Goal: Task Accomplishment & Management: Use online tool/utility

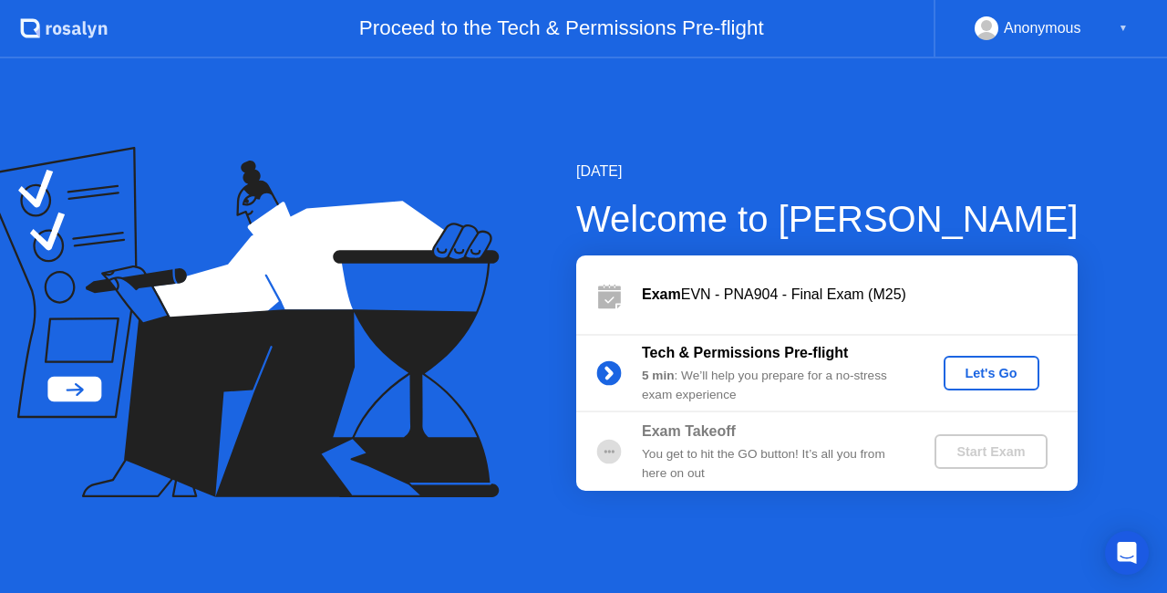
click at [996, 367] on div "Let's Go" at bounding box center [991, 373] width 81 height 15
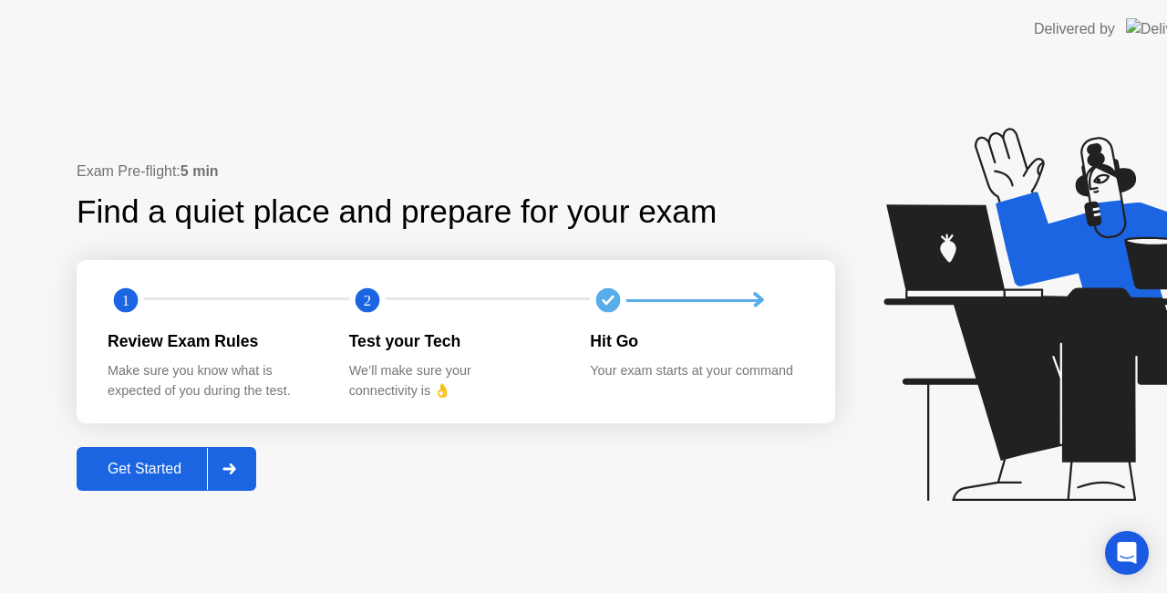
click at [150, 489] on button "Get Started" at bounding box center [167, 469] width 180 height 44
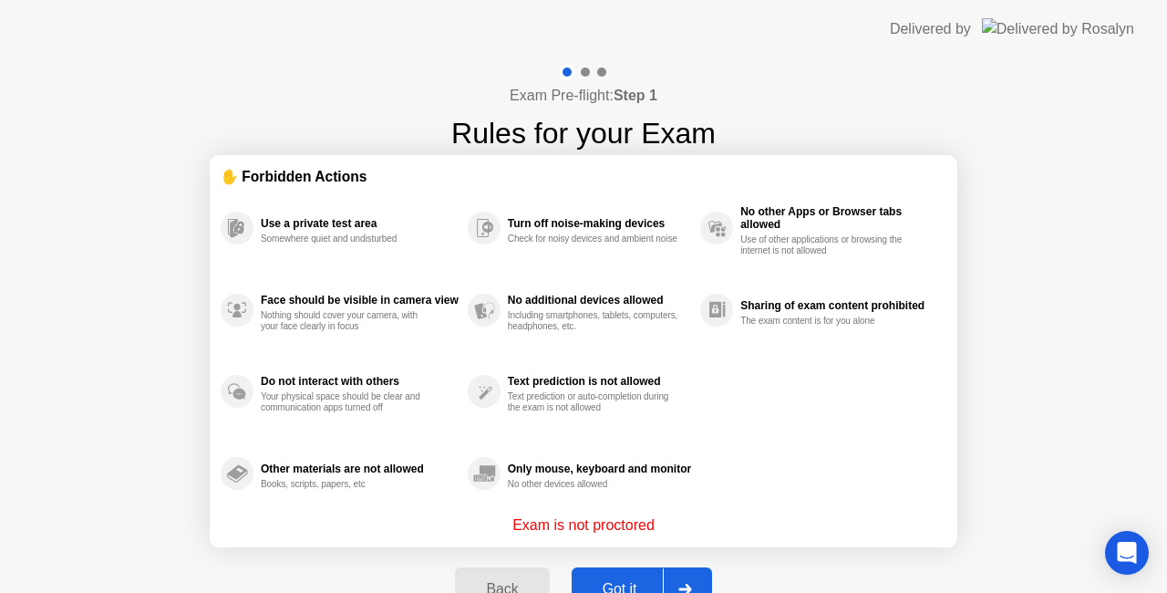
click at [635, 572] on button "Got it" at bounding box center [642, 589] width 140 height 44
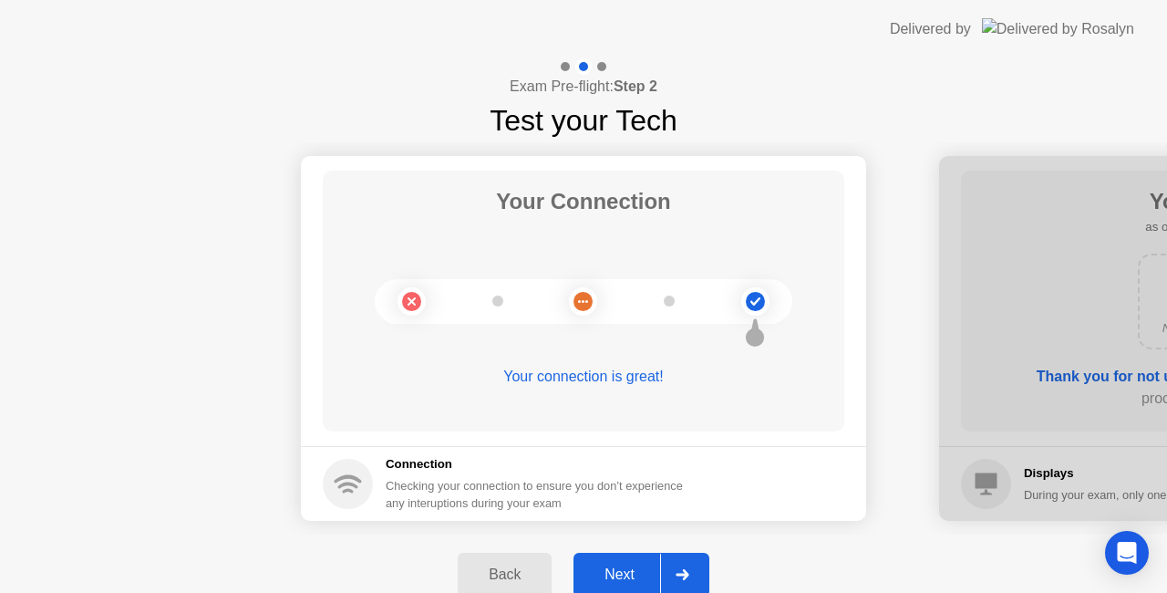
click at [629, 566] on div "Next" at bounding box center [619, 574] width 81 height 16
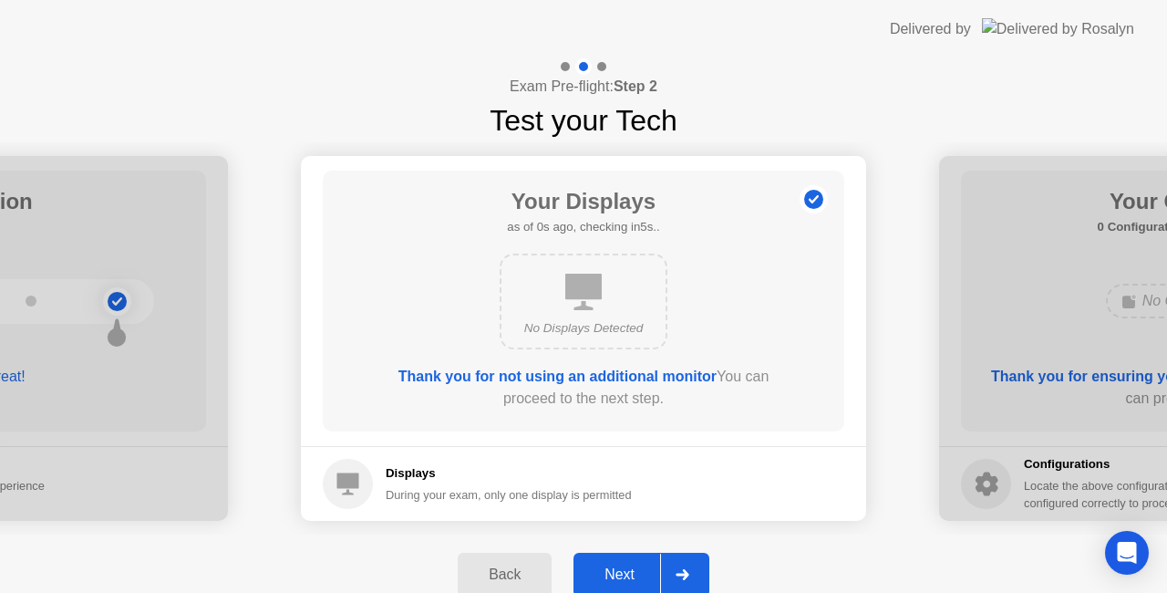
click at [629, 566] on div "Next" at bounding box center [619, 574] width 81 height 16
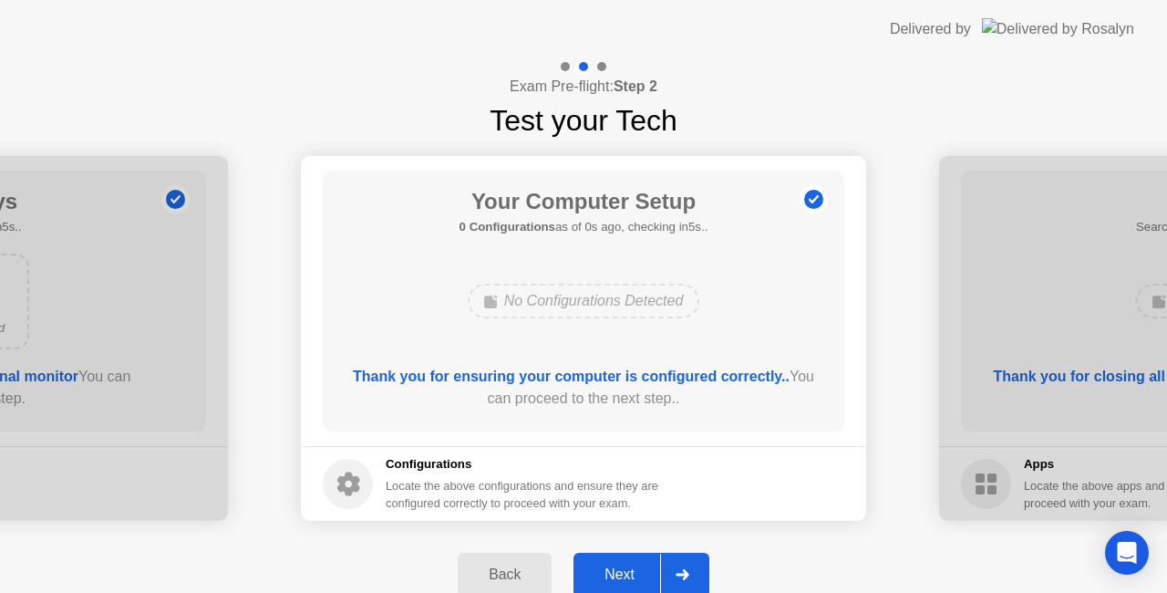
click at [629, 566] on div "Next" at bounding box center [619, 574] width 81 height 16
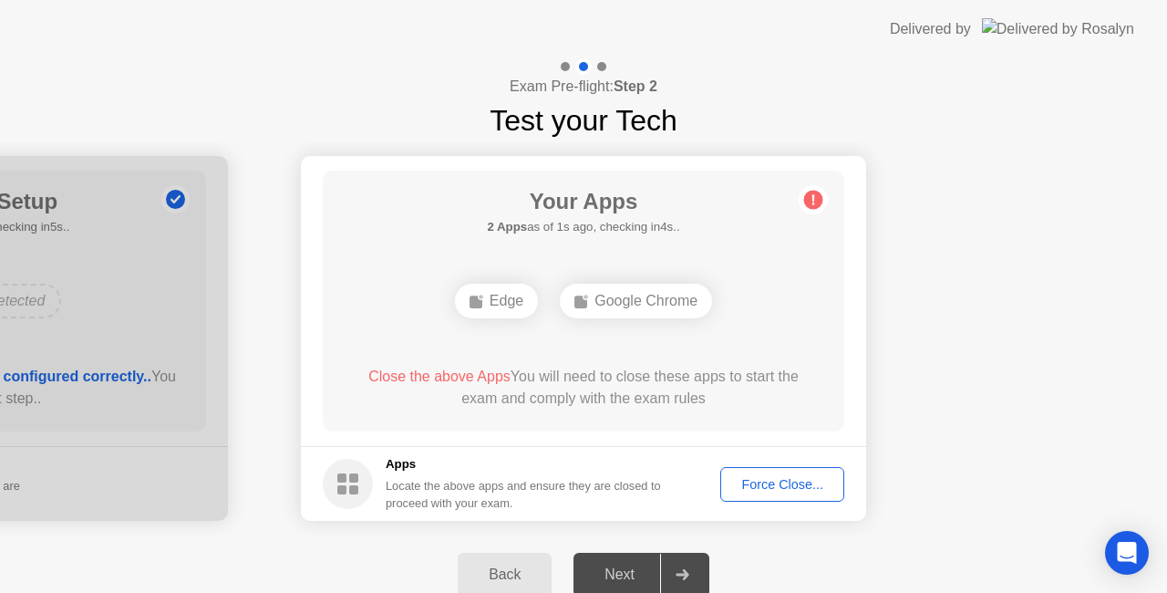
click at [753, 490] on div "Force Close..." at bounding box center [782, 484] width 111 height 15
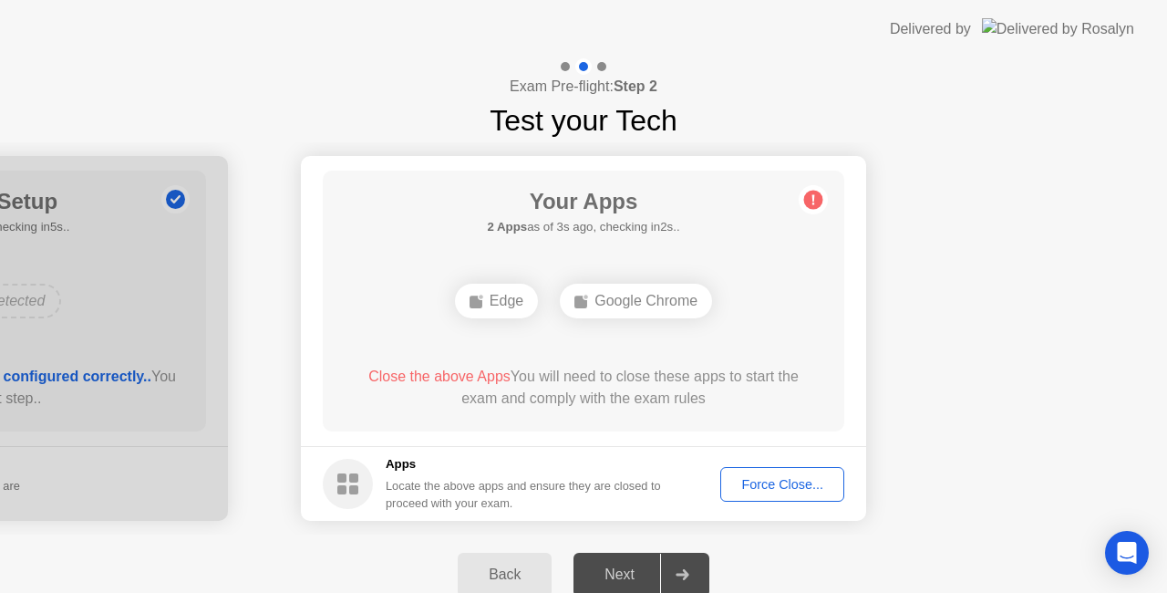
click at [774, 482] on div "Force Close..." at bounding box center [782, 484] width 111 height 15
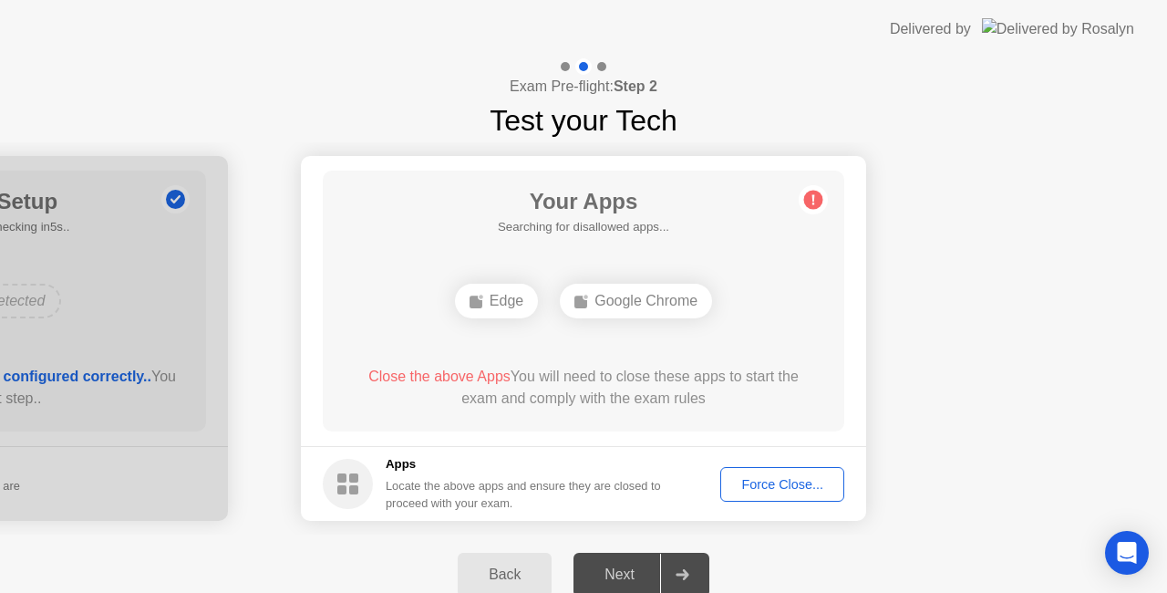
click at [761, 480] on div "Force Close..." at bounding box center [782, 484] width 111 height 15
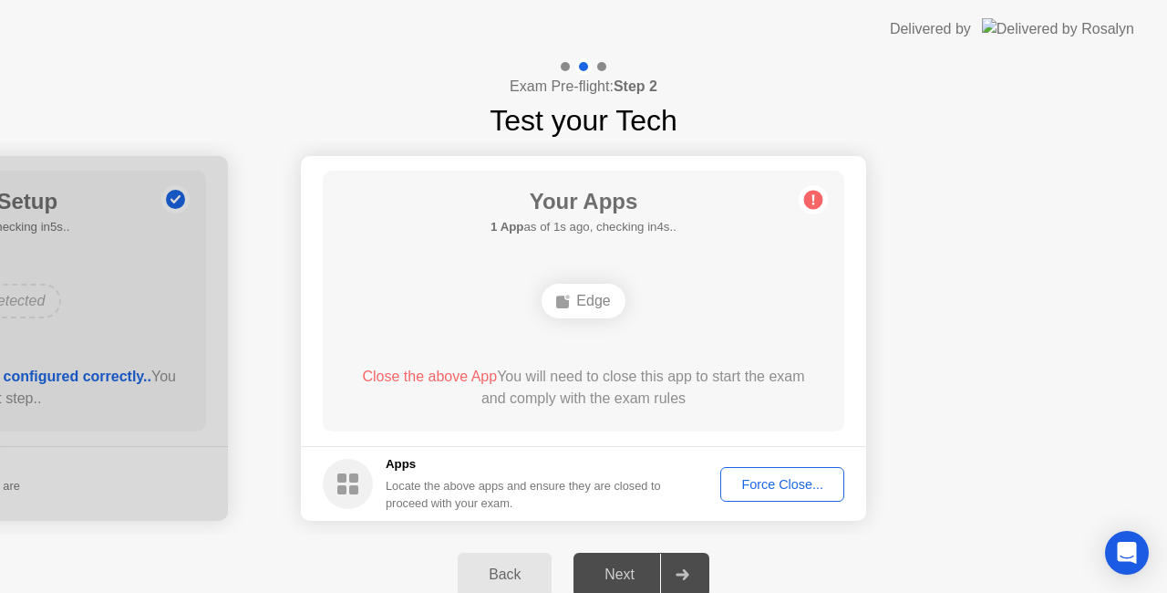
click at [766, 472] on button "Force Close..." at bounding box center [783, 484] width 124 height 35
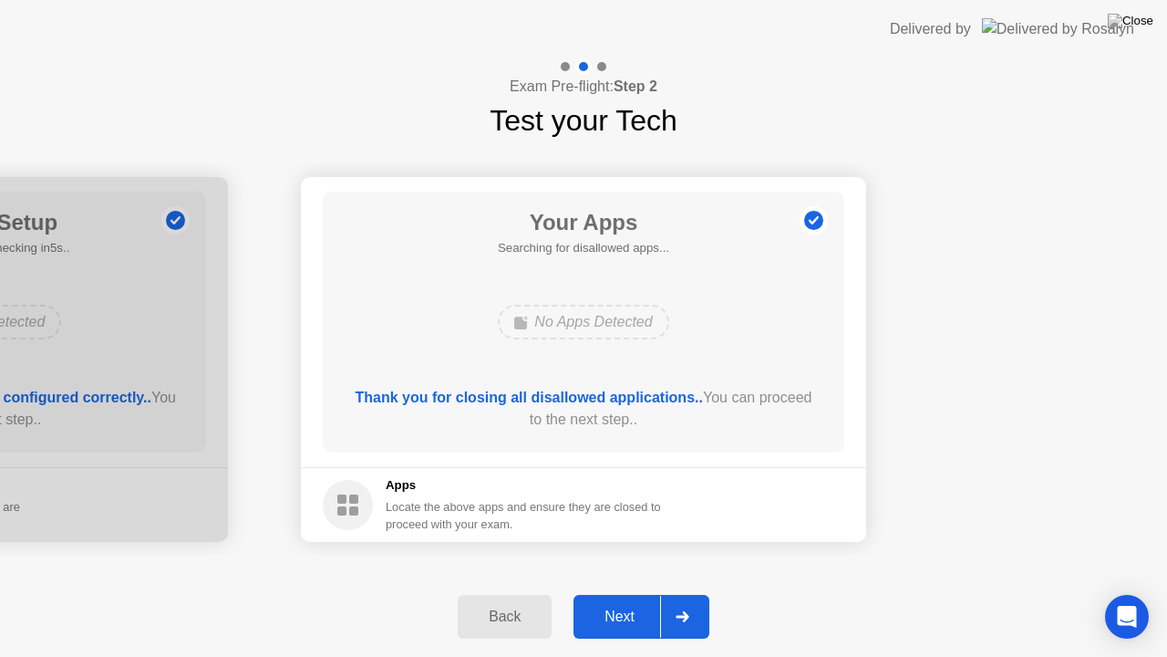
click at [633, 592] on div "Next" at bounding box center [619, 616] width 81 height 16
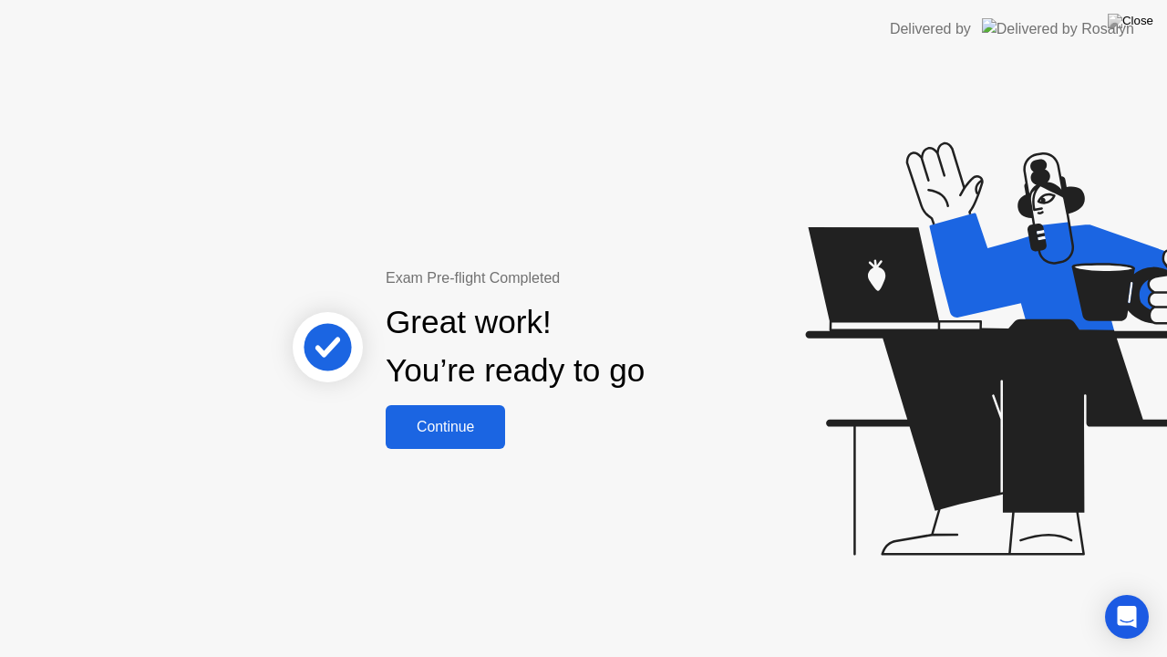
click at [427, 423] on div "Continue" at bounding box center [445, 427] width 109 height 16
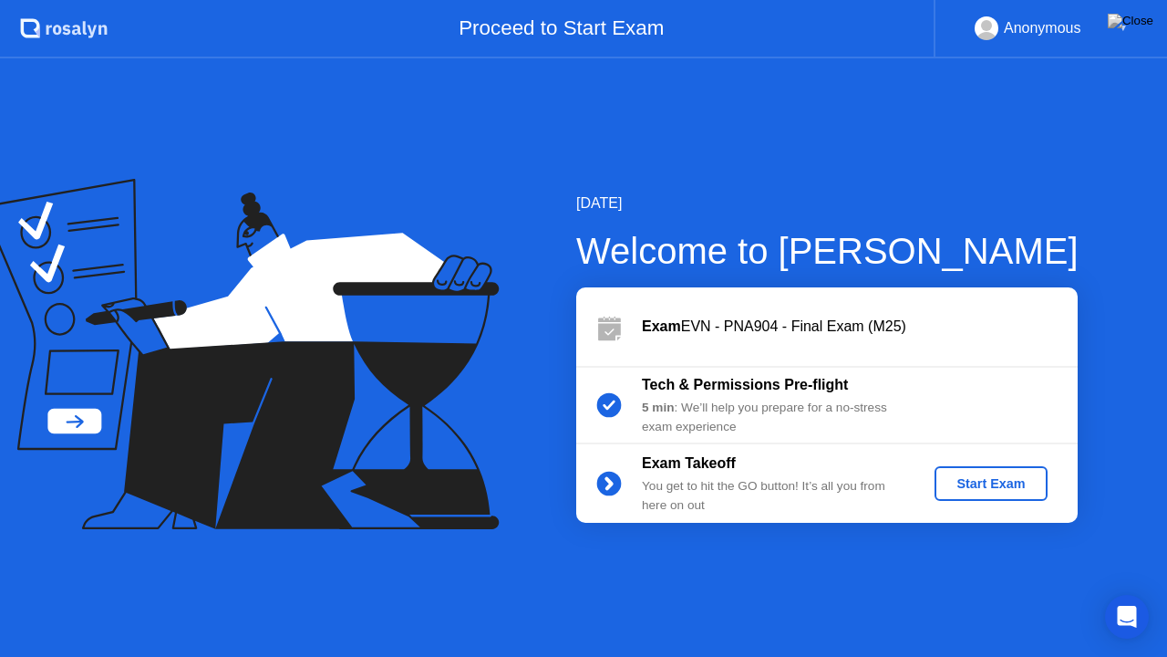
click at [992, 483] on div "Start Exam" at bounding box center [991, 483] width 98 height 15
